Goal: Check status: Check status

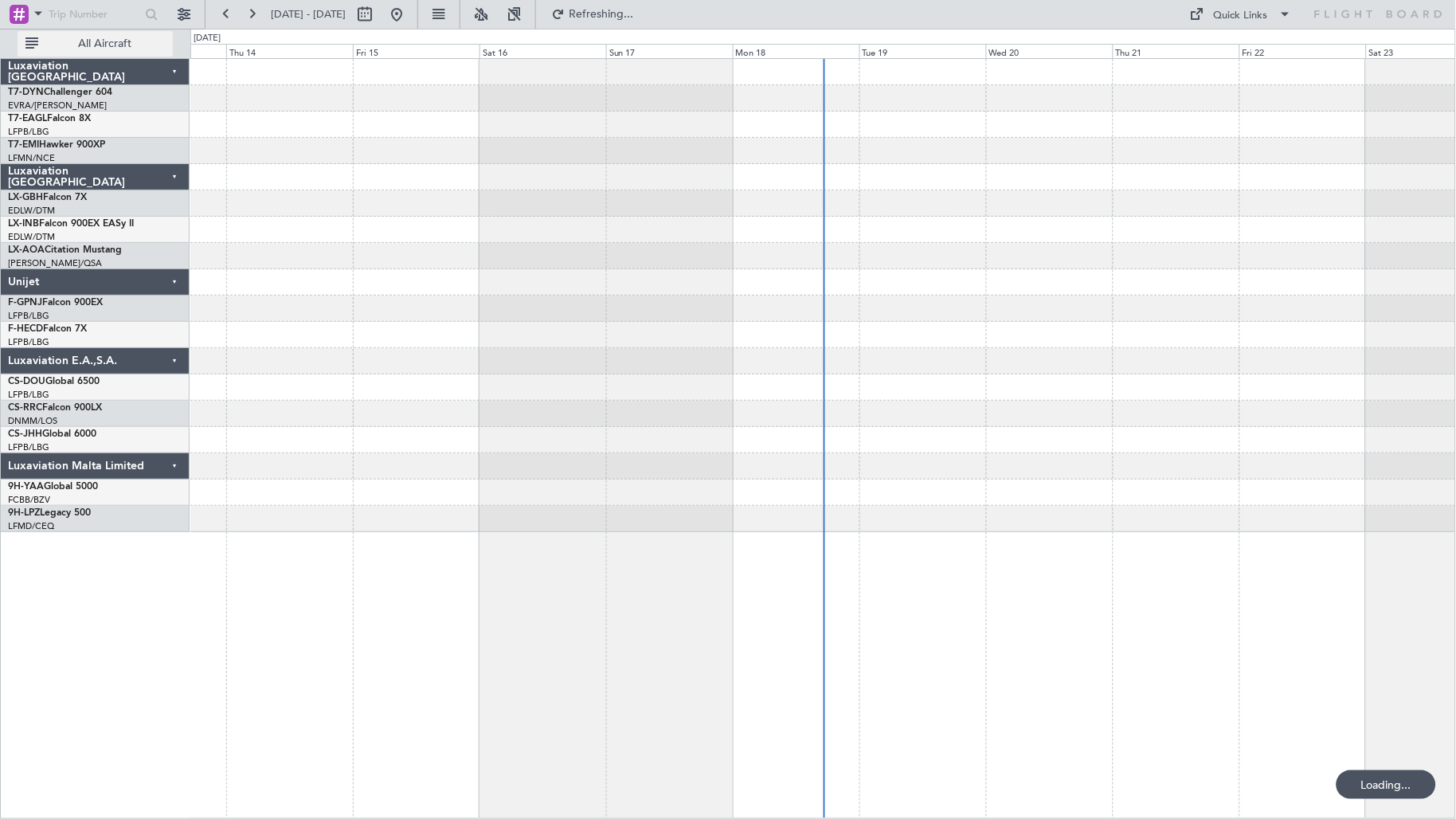
click at [140, 53] on button "All Aircraft" at bounding box center [95, 43] width 156 height 26
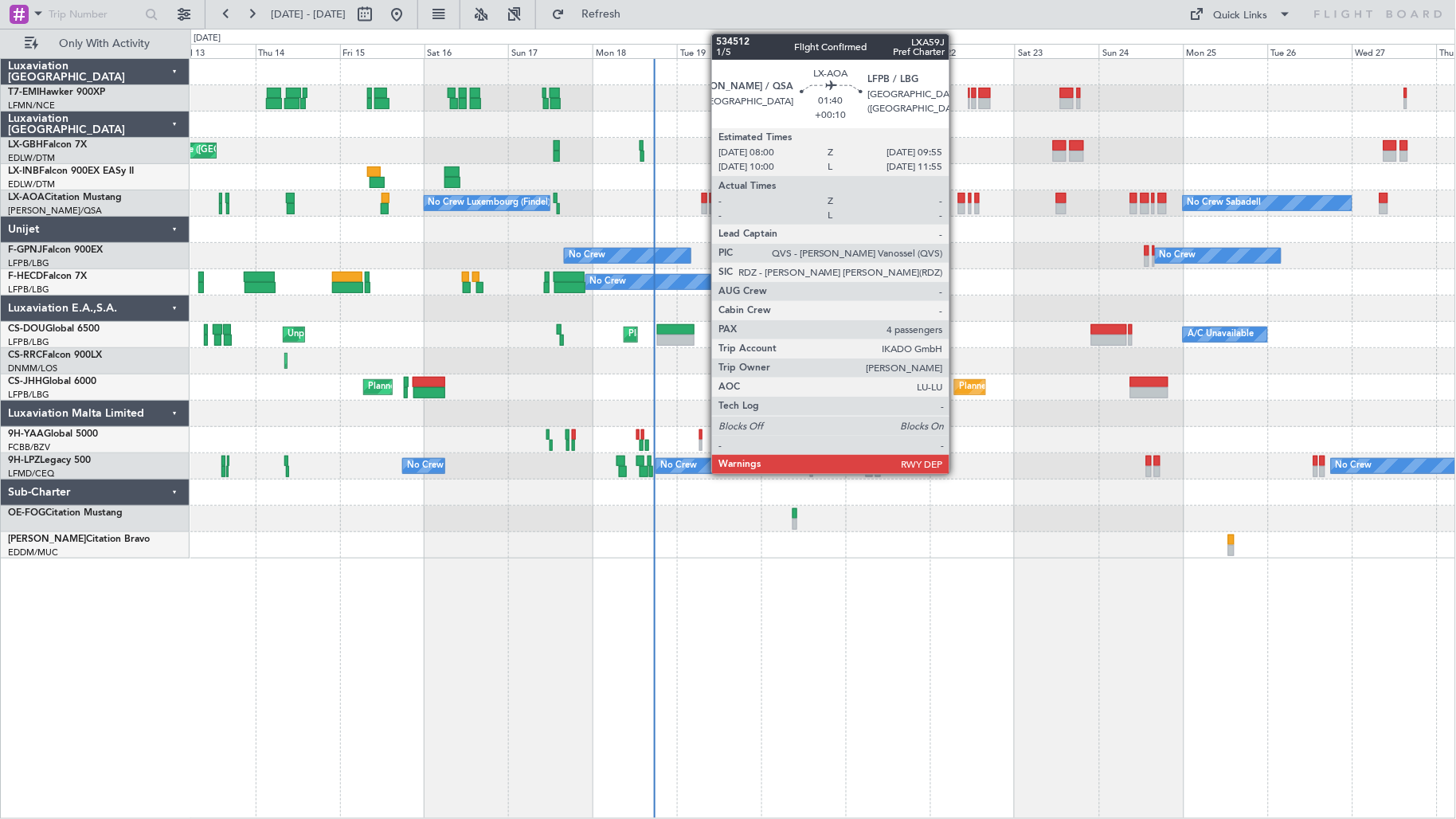
click at [958, 196] on div at bounding box center [962, 198] width 8 height 11
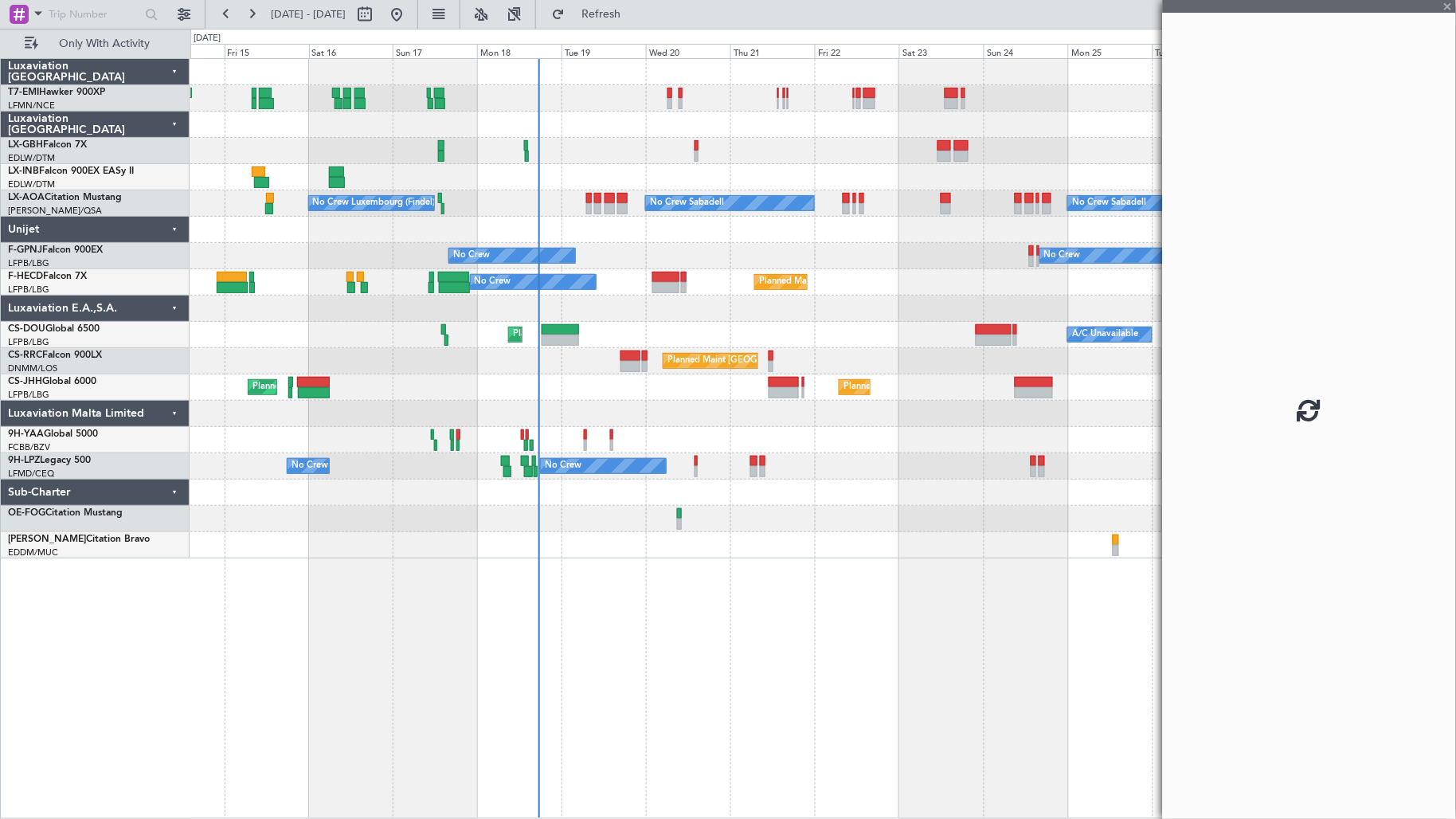
click at [855, 284] on div "Planned Maint [PERSON_NAME] [GEOGRAPHIC_DATA] ([GEOGRAPHIC_DATA]) No Crew Sabad…" at bounding box center [823, 308] width 1265 height 500
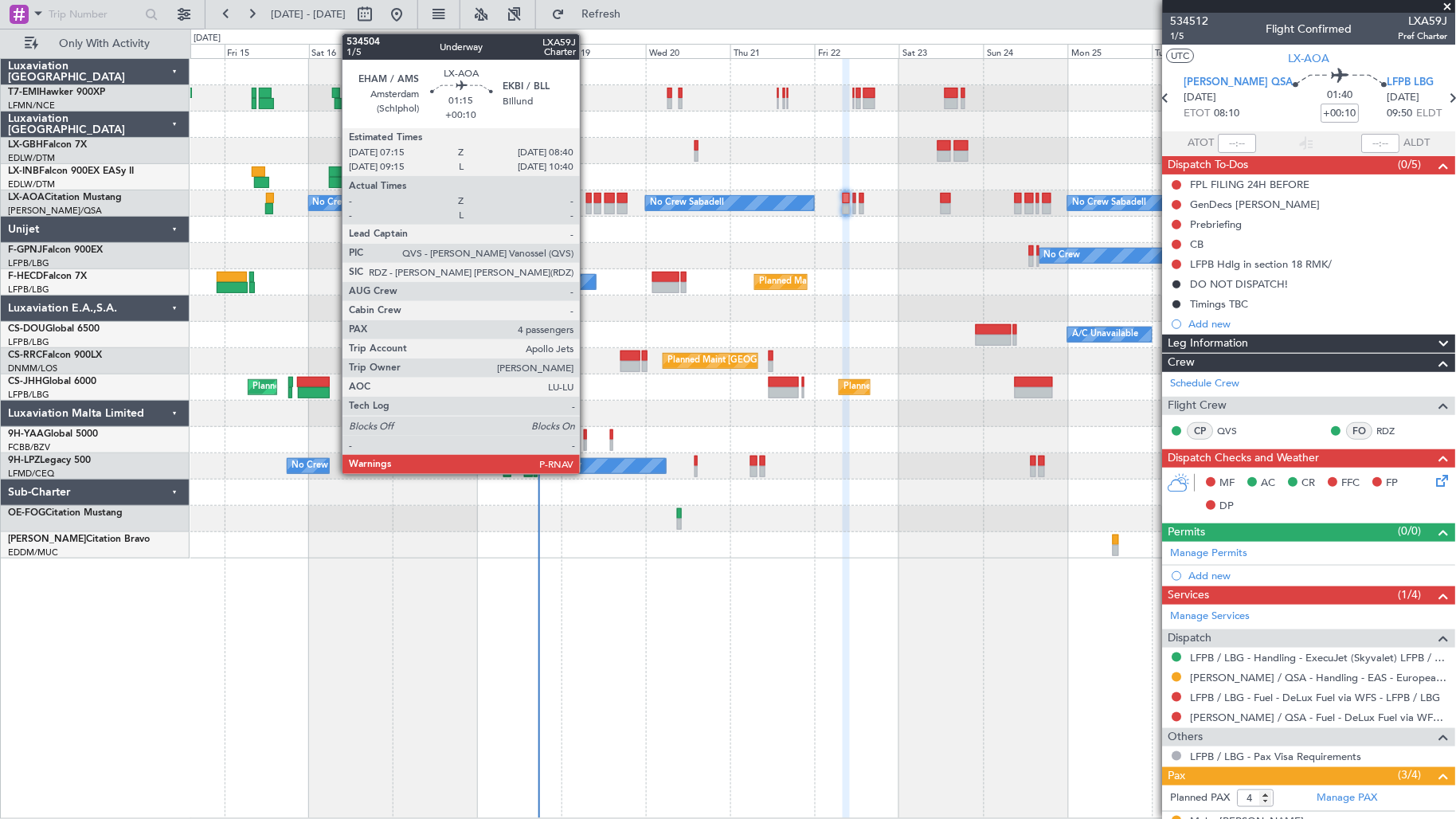
click at [587, 210] on div at bounding box center [589, 209] width 6 height 11
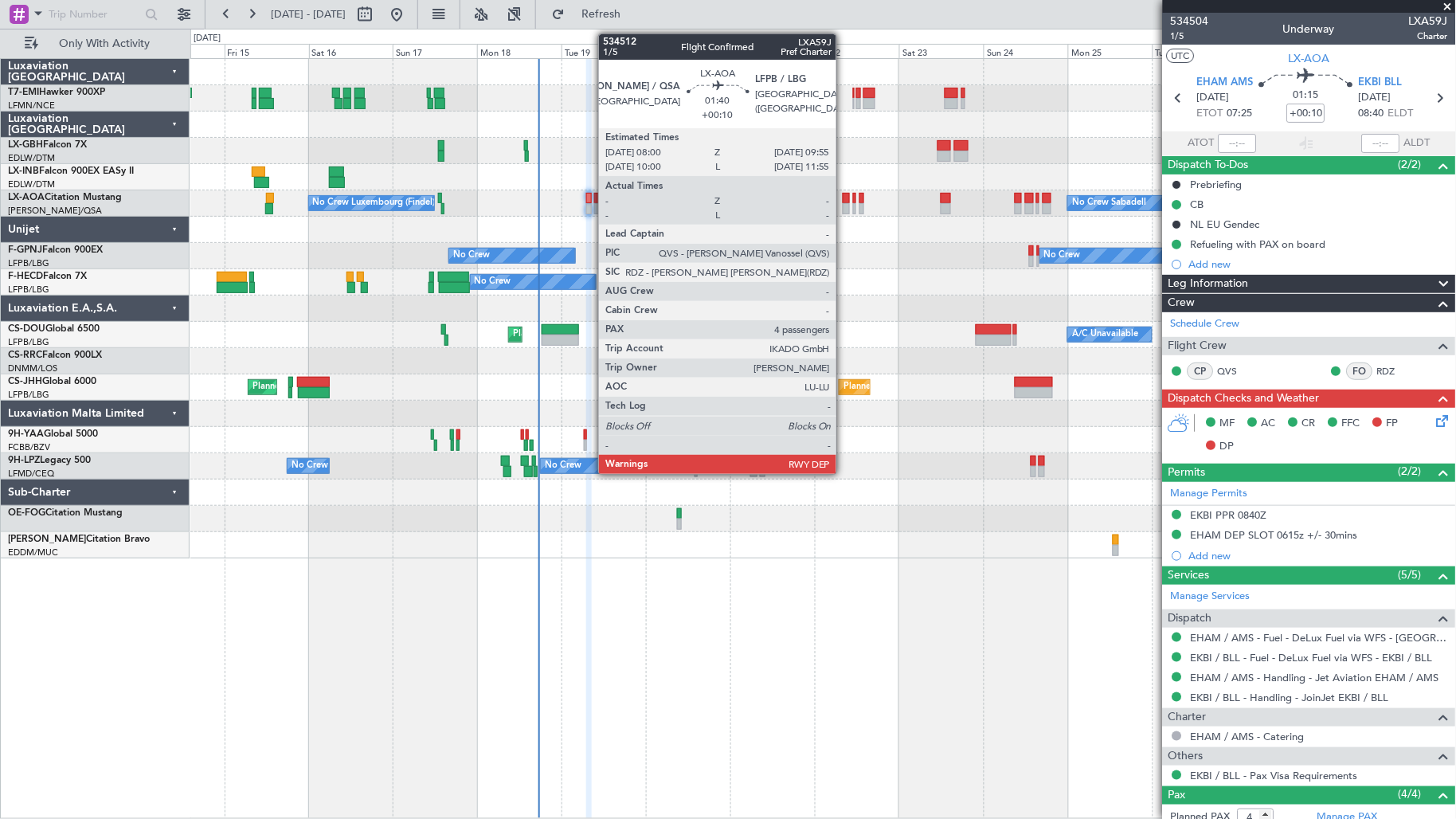
click at [844, 199] on div at bounding box center [847, 198] width 8 height 11
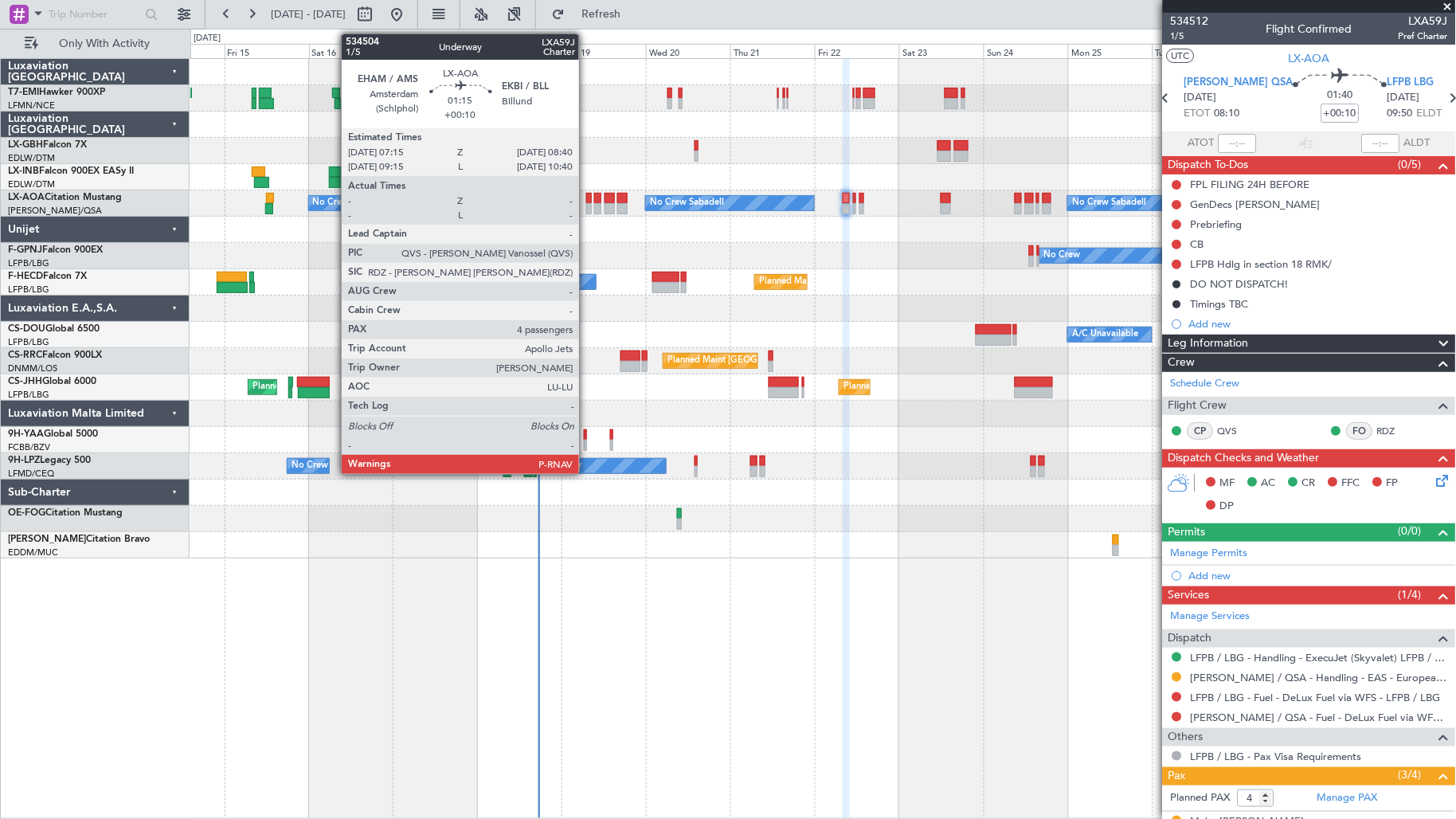
click at [587, 209] on div at bounding box center [589, 209] width 6 height 11
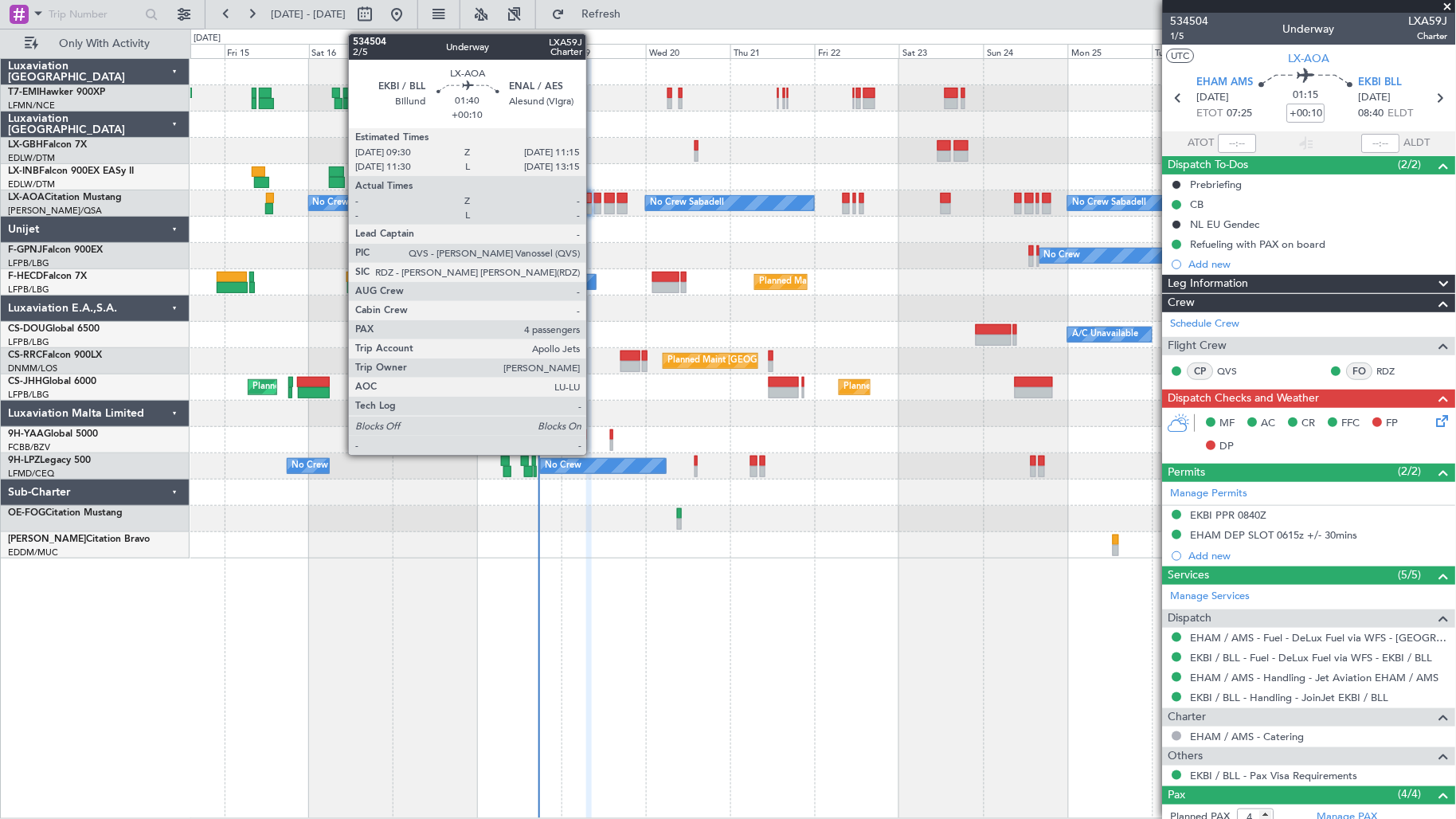
click at [594, 196] on div at bounding box center [597, 198] width 7 height 11
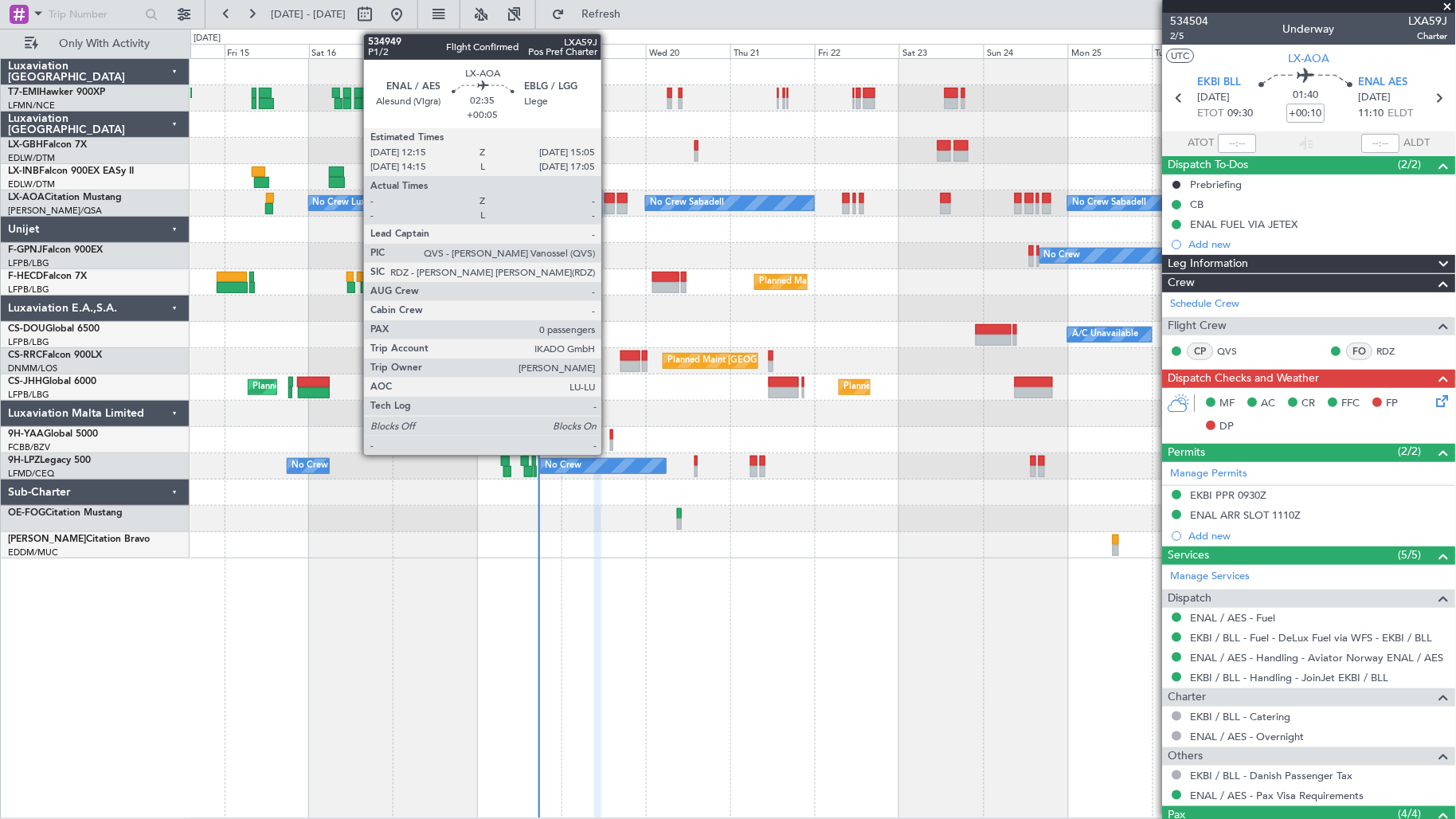
click at [609, 207] on div at bounding box center [609, 209] width 10 height 11
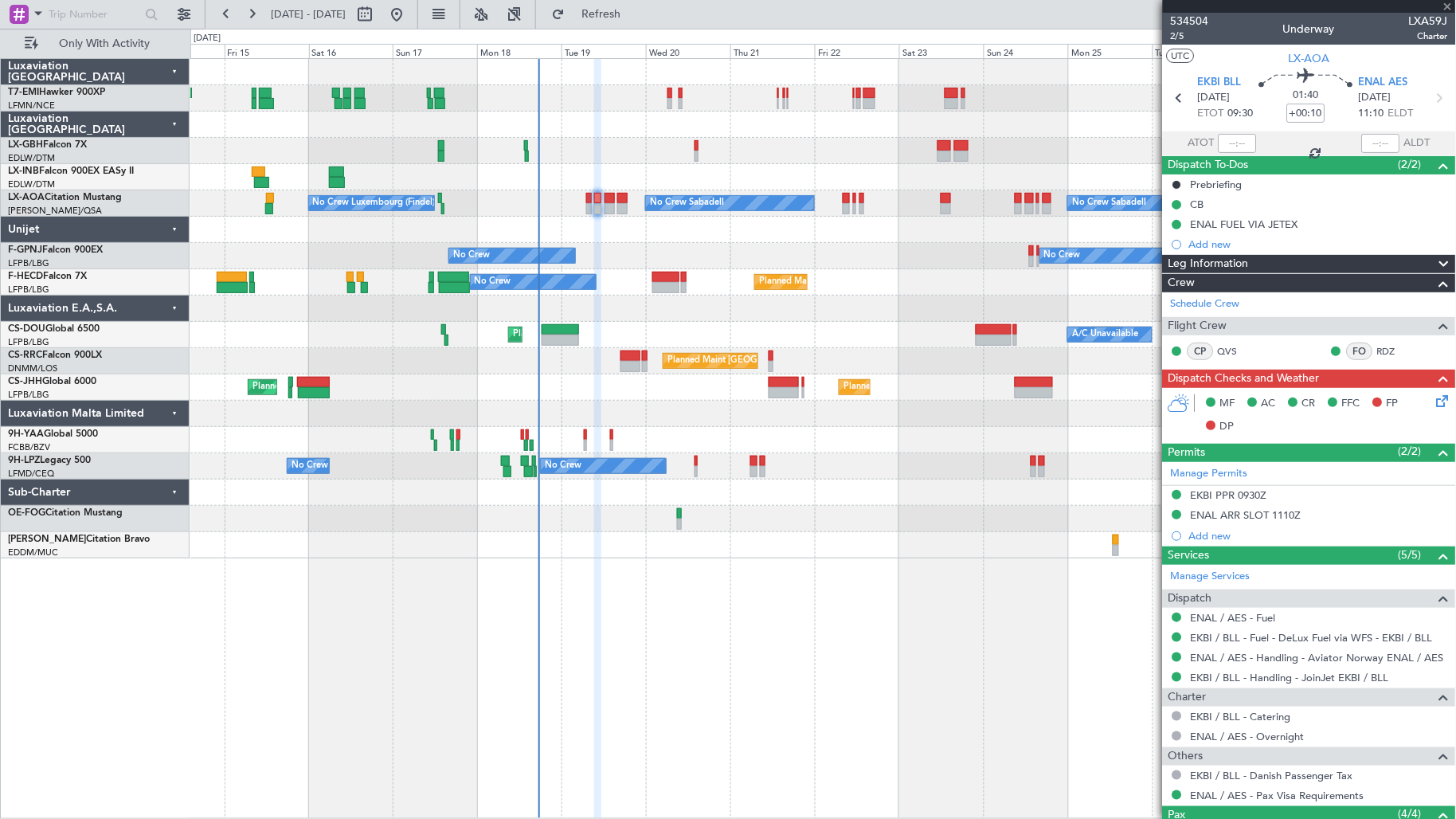
type input "+00:05"
type input "0"
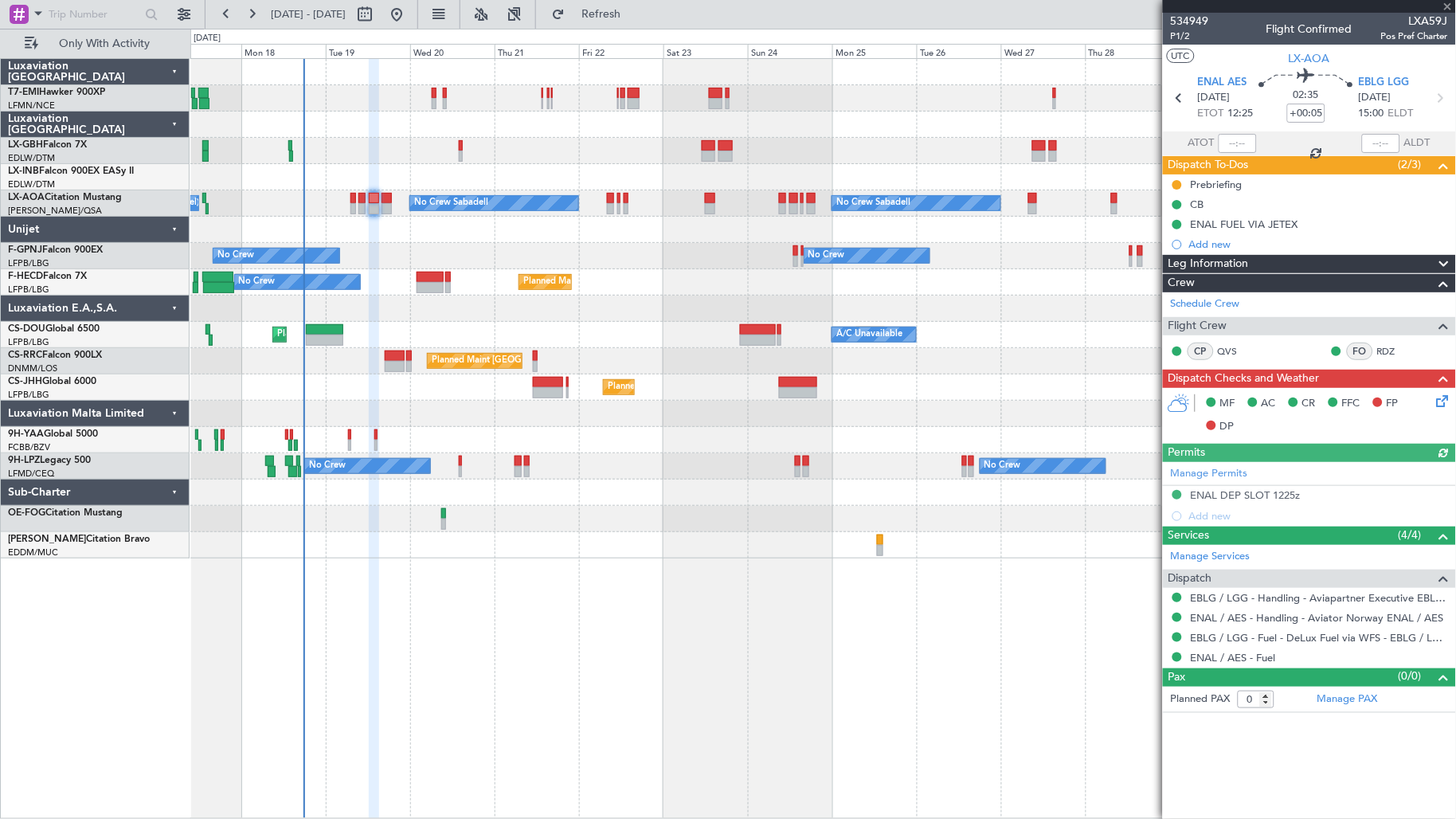
click at [494, 742] on div "Planned Maint [PERSON_NAME] No Crew Sabadell No Crew Sabadell No Crew Luxembour…" at bounding box center [823, 439] width 1266 height 761
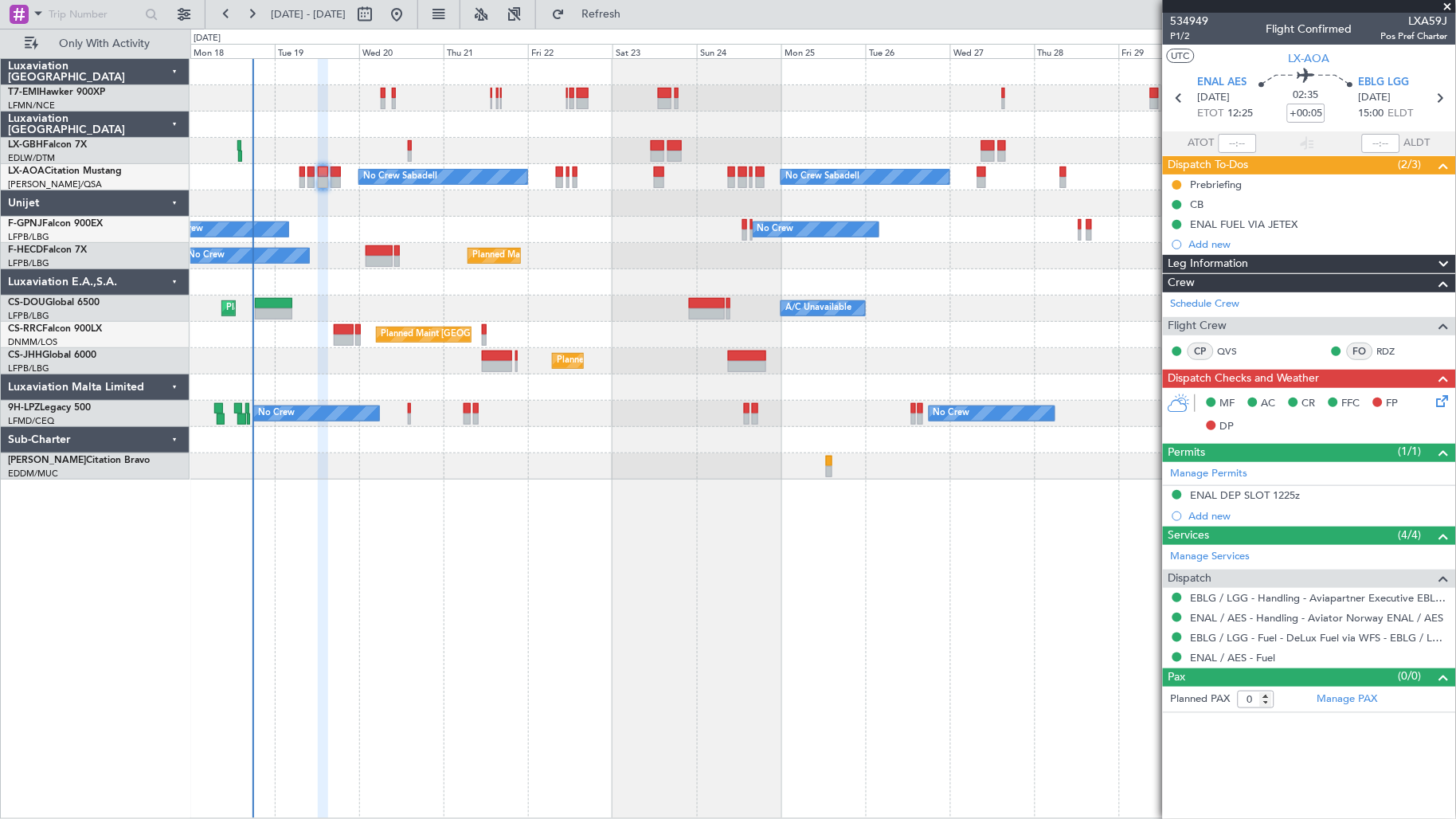
click at [442, 706] on div "Planned Maint [PERSON_NAME] No Crew Sabadell No Crew Sabadell No Crew Luxembour…" at bounding box center [823, 439] width 1266 height 761
